Goal: Information Seeking & Learning: Find specific fact

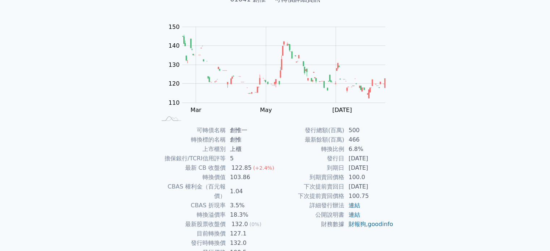
scroll to position [72, 0]
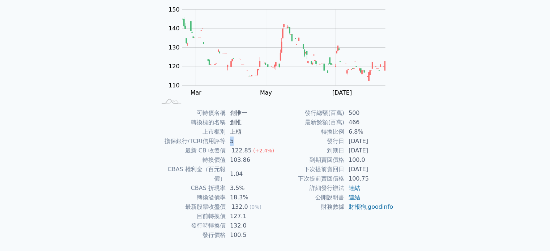
drag, startPoint x: 232, startPoint y: 139, endPoint x: 247, endPoint y: 140, distance: 15.9
click at [240, 139] on td "5" at bounding box center [251, 141] width 50 height 9
click at [247, 140] on td "5" at bounding box center [251, 141] width 50 height 9
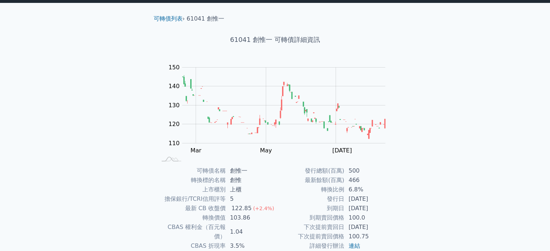
scroll to position [0, 0]
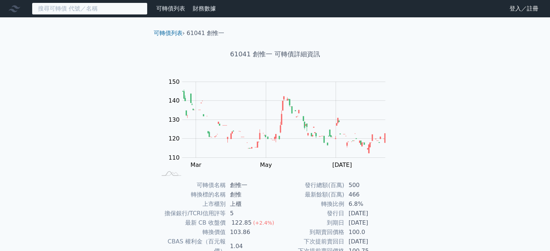
click at [98, 11] on input at bounding box center [90, 9] width 116 height 12
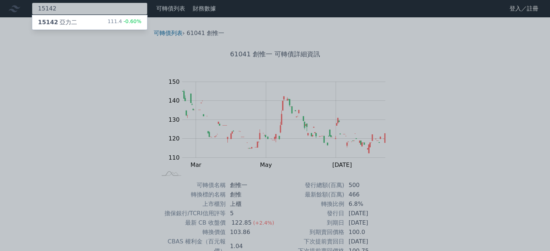
type input "15142"
click at [95, 23] on div "15142 亞力二 111.4 -0.60%" at bounding box center [89, 22] width 115 height 14
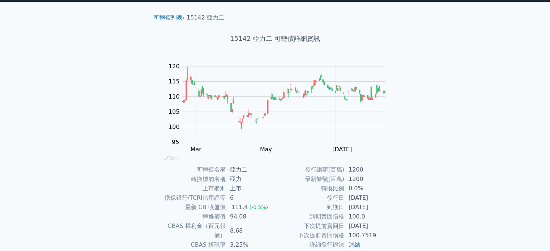
scroll to position [36, 0]
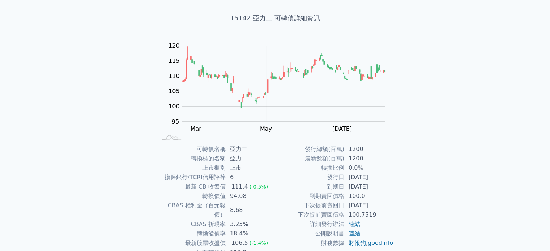
drag, startPoint x: 232, startPoint y: 178, endPoint x: 235, endPoint y: 178, distance: 3.6
click at [234, 178] on td "6" at bounding box center [251, 177] width 50 height 9
click at [250, 178] on td "6" at bounding box center [251, 177] width 50 height 9
